Goal: Transaction & Acquisition: Purchase product/service

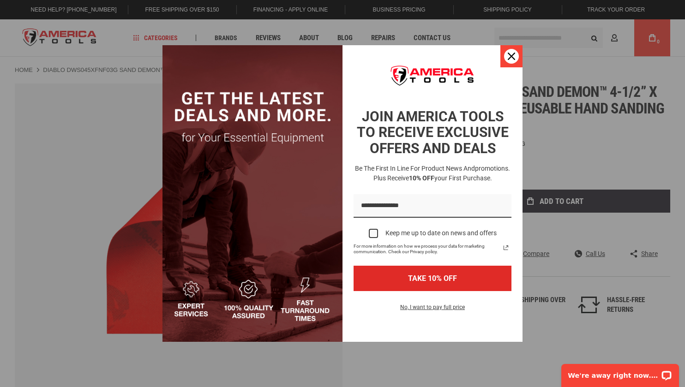
click at [514, 58] on icon "close icon" at bounding box center [511, 56] width 7 height 7
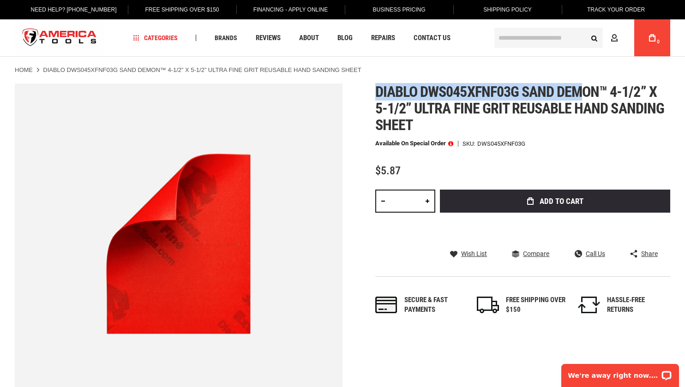
drag, startPoint x: 374, startPoint y: 89, endPoint x: 580, endPoint y: 81, distance: 206.4
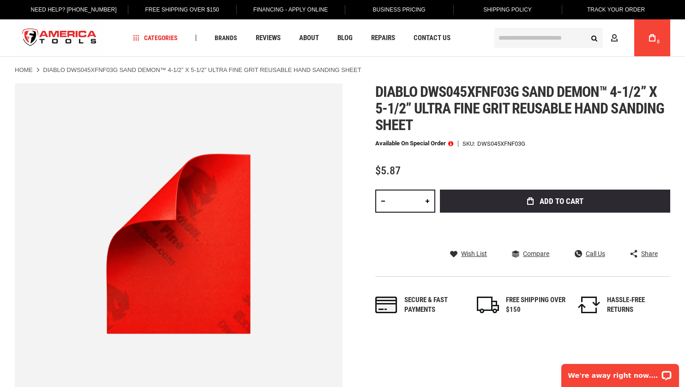
drag, startPoint x: 525, startPoint y: 90, endPoint x: 594, endPoint y: 86, distance: 69.8
click at [596, 89] on span "Diablo dws045xfnf03g sand demon™ 4-1/2” x 5-1/2” ultra fine grit reusable hand …" at bounding box center [519, 108] width 289 height 51
copy span "sand demon"
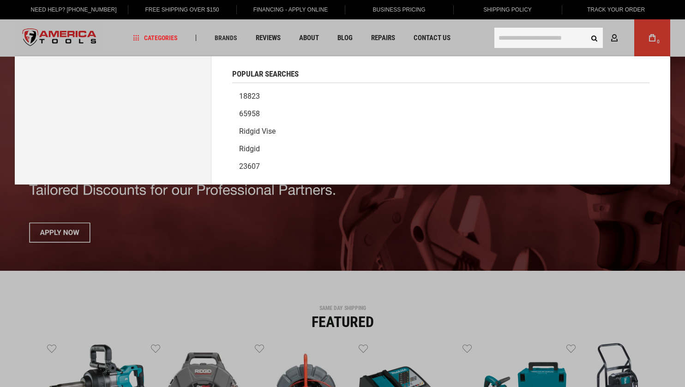
click at [534, 40] on input "text" at bounding box center [548, 38] width 108 height 20
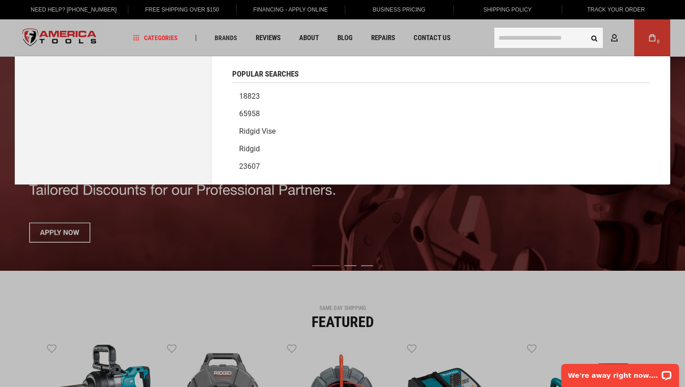
paste input "**********"
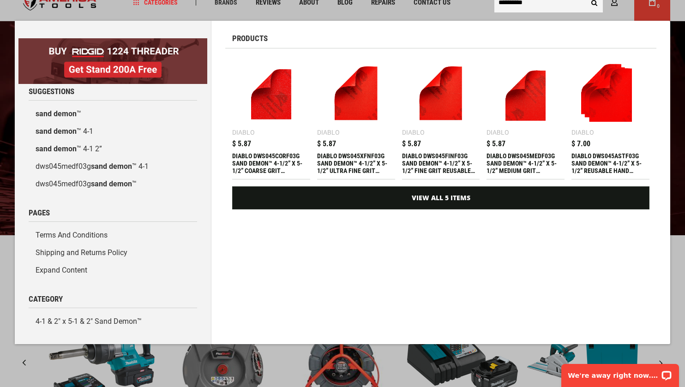
scroll to position [35, 0]
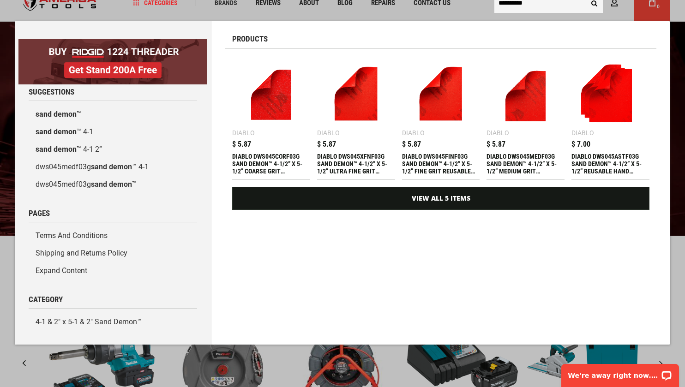
type input "**********"
click at [597, 159] on div "DIABLO DWS045ASTF03G SAND DEMON™ 4-1/2” X 5-1/2” REUSABLE HAND SANDING SHEET AS…" at bounding box center [610, 164] width 78 height 22
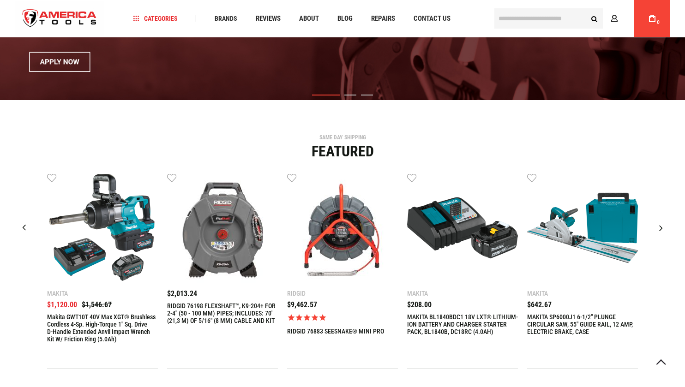
scroll to position [91, 0]
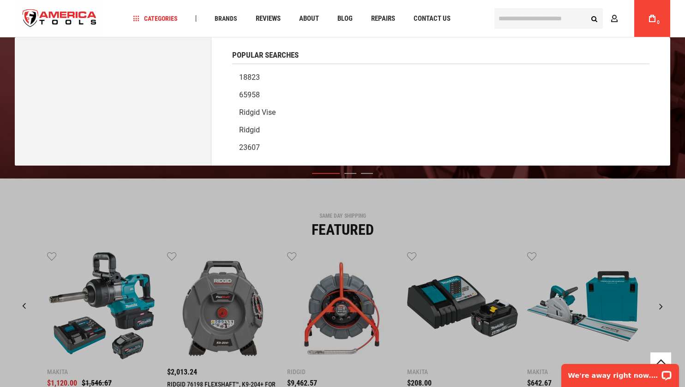
click at [538, 23] on input "text" at bounding box center [548, 18] width 108 height 20
paste input "**********"
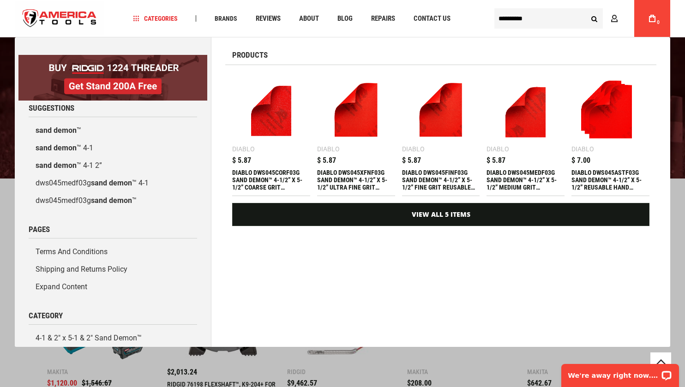
type input "**********"
click at [594, 18] on button "Search" at bounding box center [594, 19] width 18 height 18
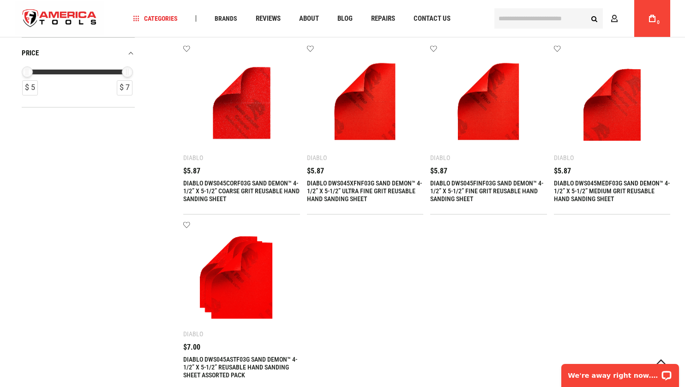
scroll to position [220, 0]
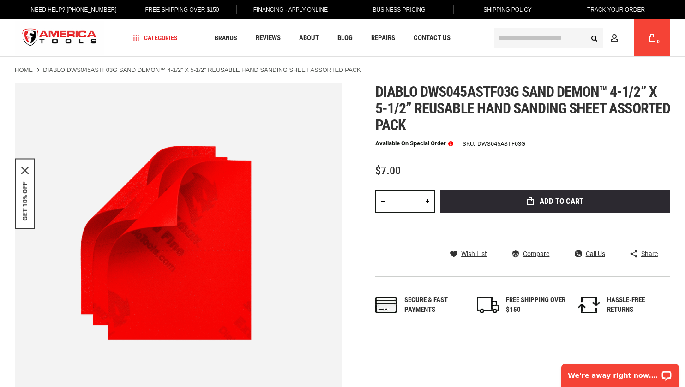
click at [426, 203] on link at bounding box center [427, 201] width 16 height 23
click at [431, 204] on link at bounding box center [427, 201] width 16 height 23
type input "*"
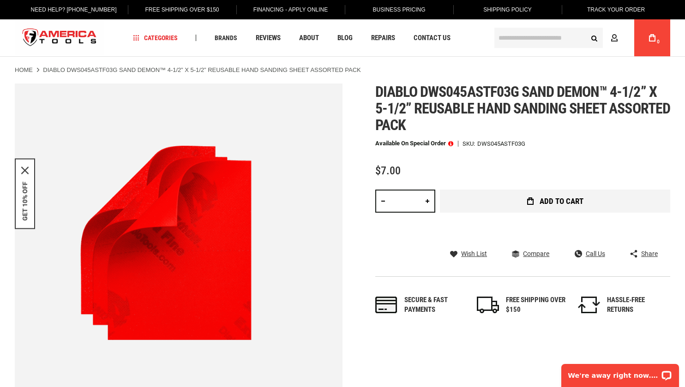
click at [557, 206] on button "Add to Cart" at bounding box center [555, 201] width 230 height 23
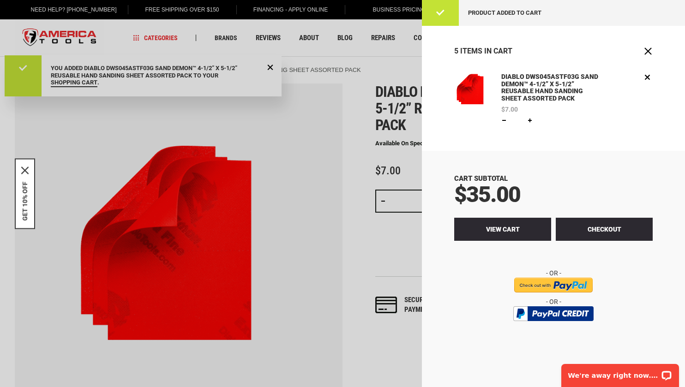
click at [523, 226] on link "View Cart" at bounding box center [502, 229] width 97 height 23
